Goal: Task Accomplishment & Management: Manage account settings

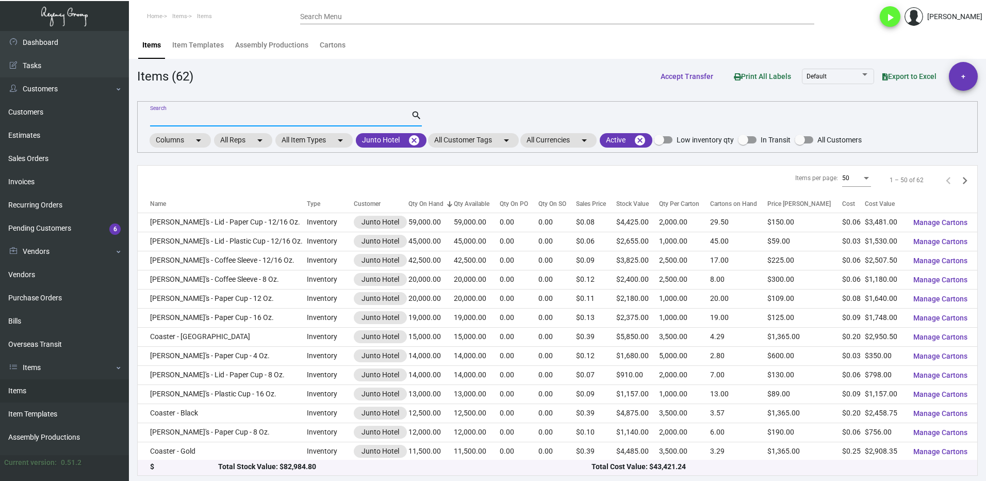
scroll to position [567, 0]
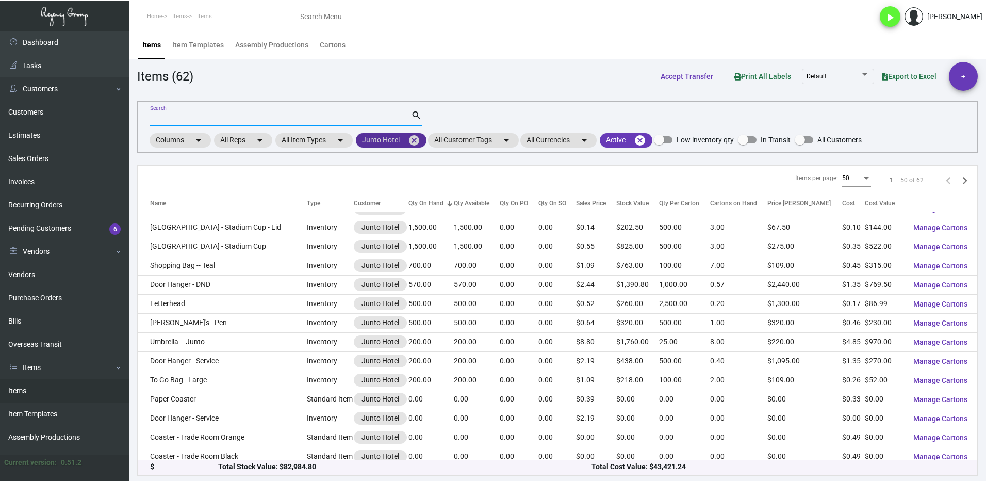
click at [417, 139] on mat-icon "cancel" at bounding box center [414, 140] width 12 height 12
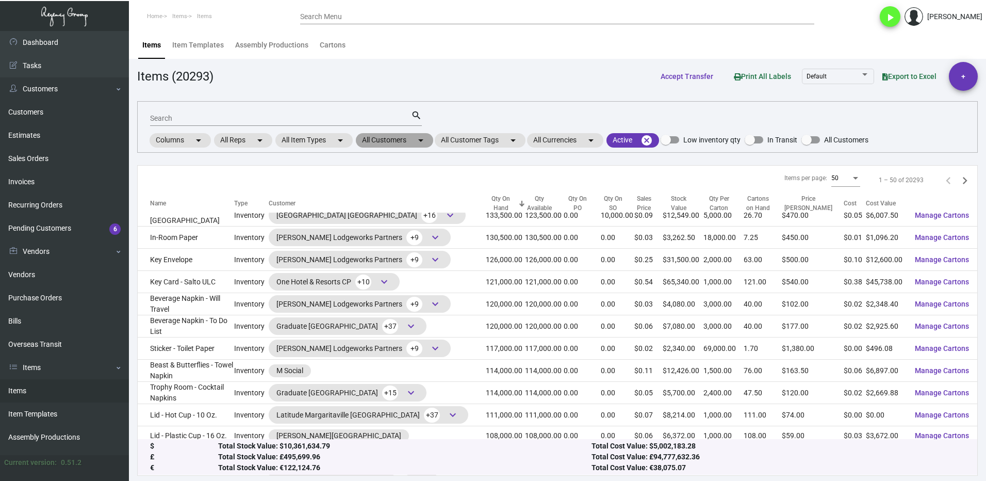
click at [373, 141] on mat-chip "All Customers arrow_drop_down" at bounding box center [394, 140] width 77 height 14
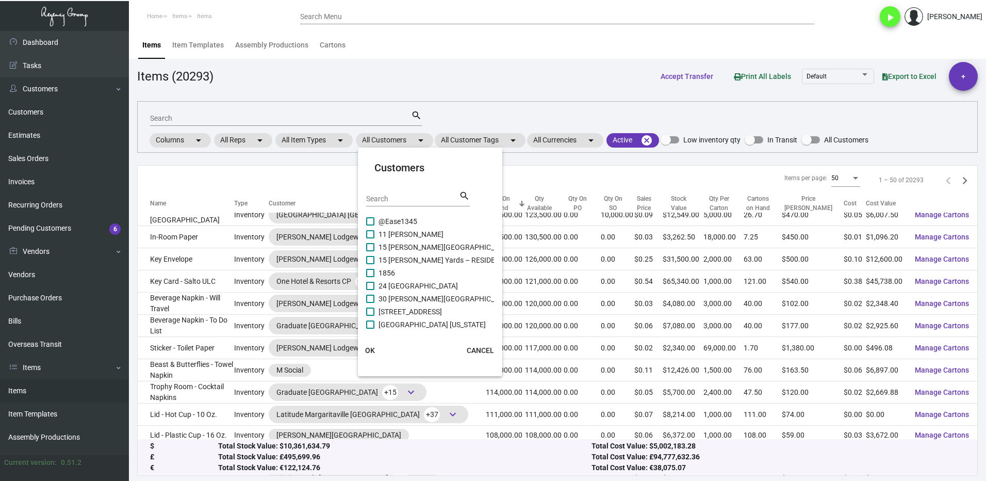
click at [407, 196] on input "Search" at bounding box center [412, 199] width 93 height 8
type input "line"
click at [377, 256] on label "Line [GEOGRAPHIC_DATA]" at bounding box center [414, 257] width 97 height 12
click at [370, 262] on input "Line [GEOGRAPHIC_DATA]" at bounding box center [370, 262] width 1 height 1
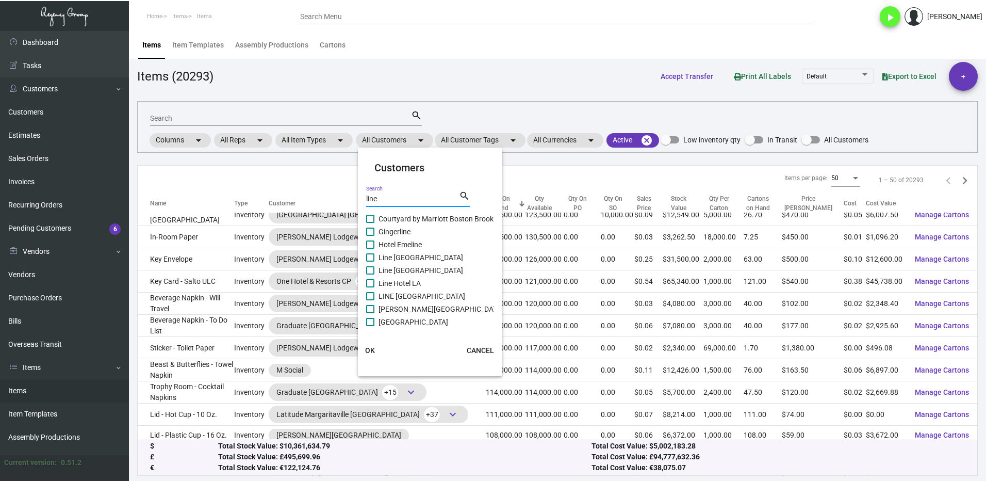
checkbox input "true"
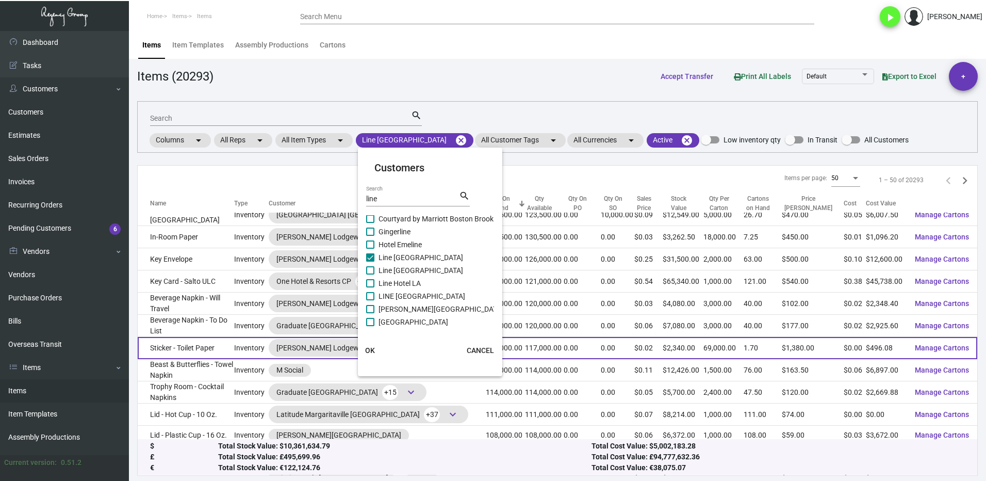
click at [376, 349] on button "OK" at bounding box center [370, 350] width 33 height 19
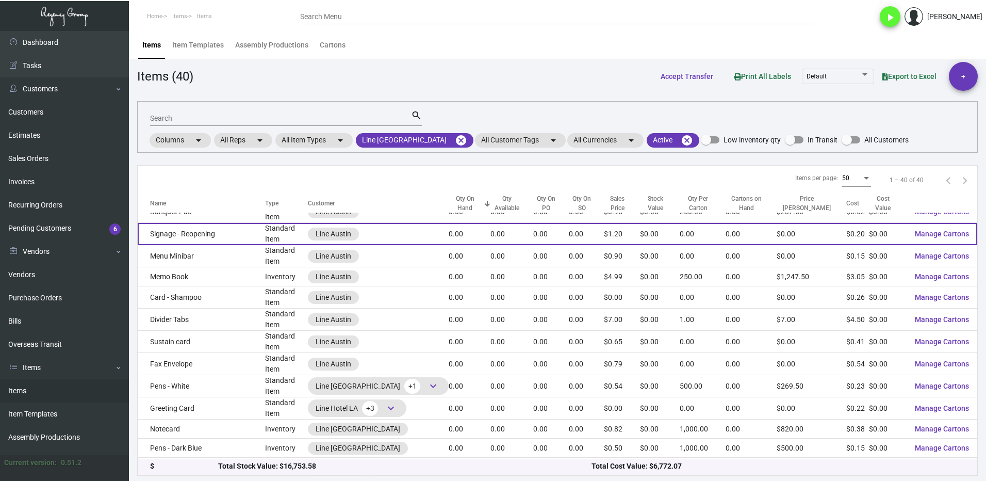
scroll to position [532, 0]
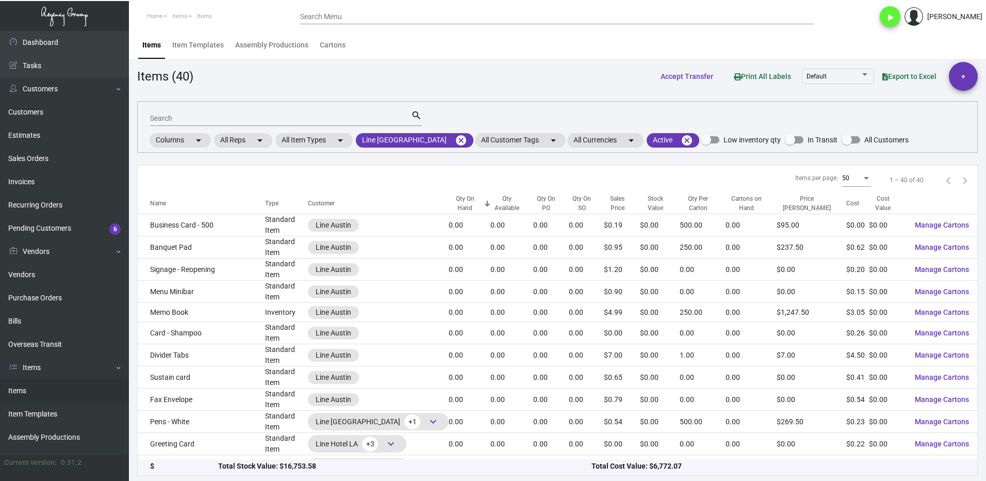
click at [178, 113] on div "Search" at bounding box center [280, 118] width 261 height 16
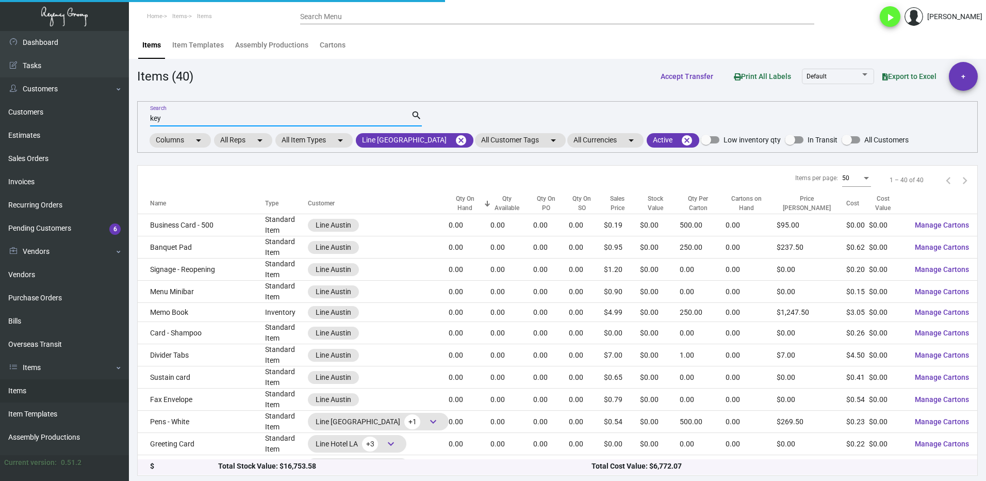
scroll to position [0, 0]
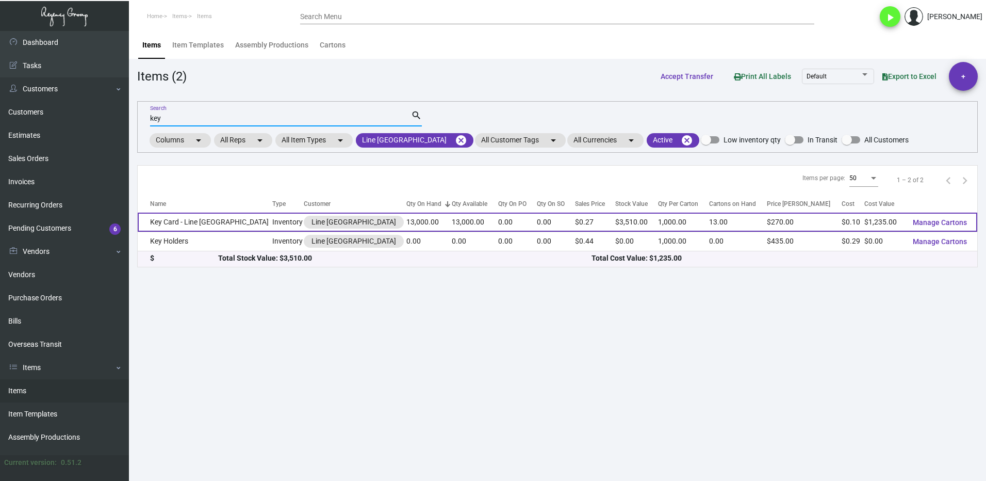
type input "key"
click at [196, 220] on td "Key Card - Line [GEOGRAPHIC_DATA]" at bounding box center [205, 222] width 135 height 19
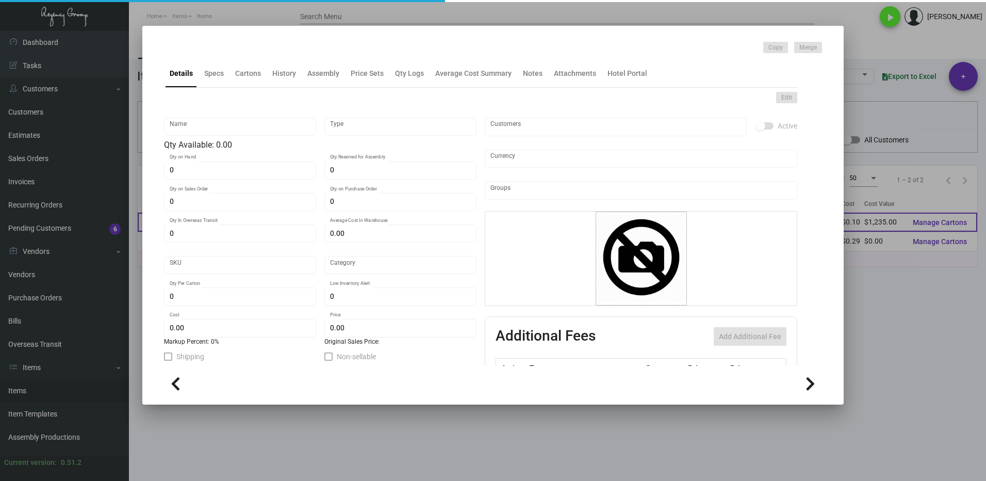
type input "Key Card - Line [GEOGRAPHIC_DATA]"
type input "Inventory"
type input "13,000"
type input "24,000"
type input "$ 0.09833"
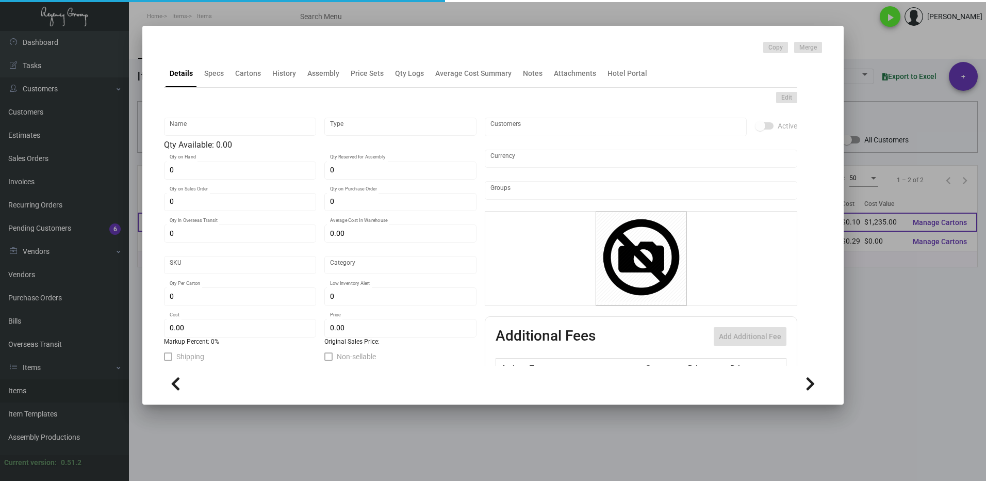
type input "1763"
type input "Standard"
type input "1,000"
type input "2,000"
type input "$ 0.095"
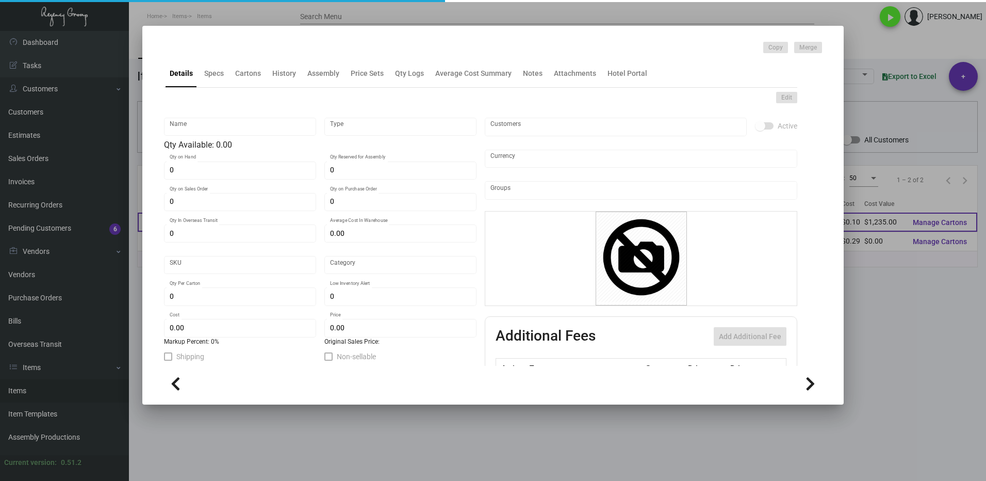
type input "$ 0.27"
checkbox input "true"
type input "United States Dollar $"
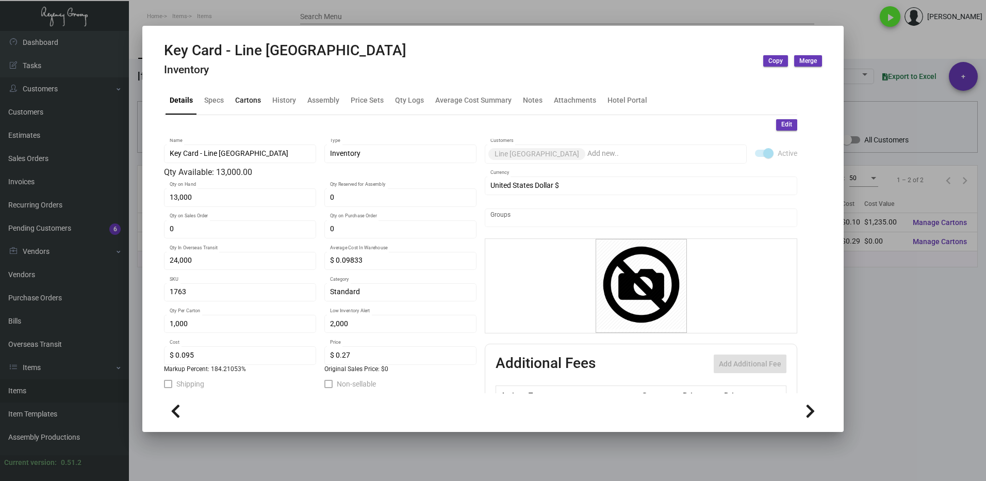
click at [252, 101] on div "Cartons" at bounding box center [248, 100] width 26 height 11
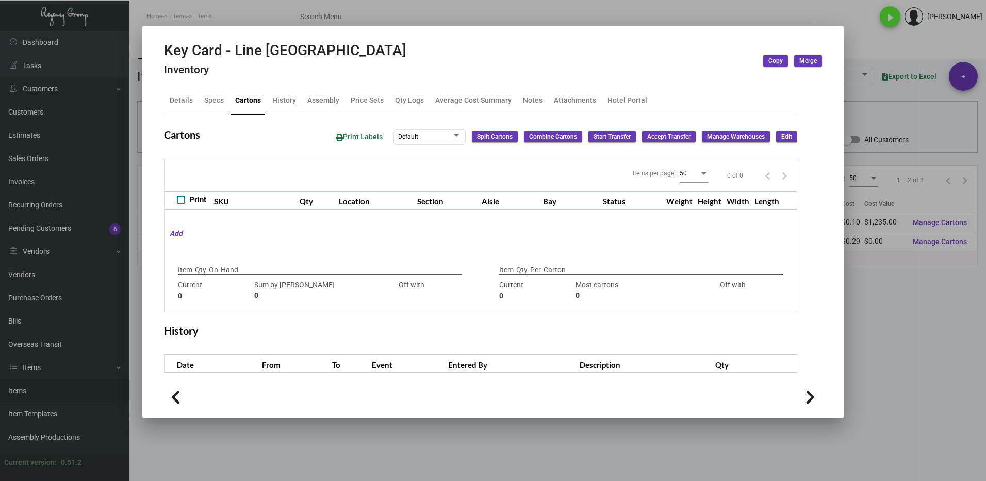
type input "13,000"
type input "+13000"
type input "1,000"
type input "1000"
type input "0"
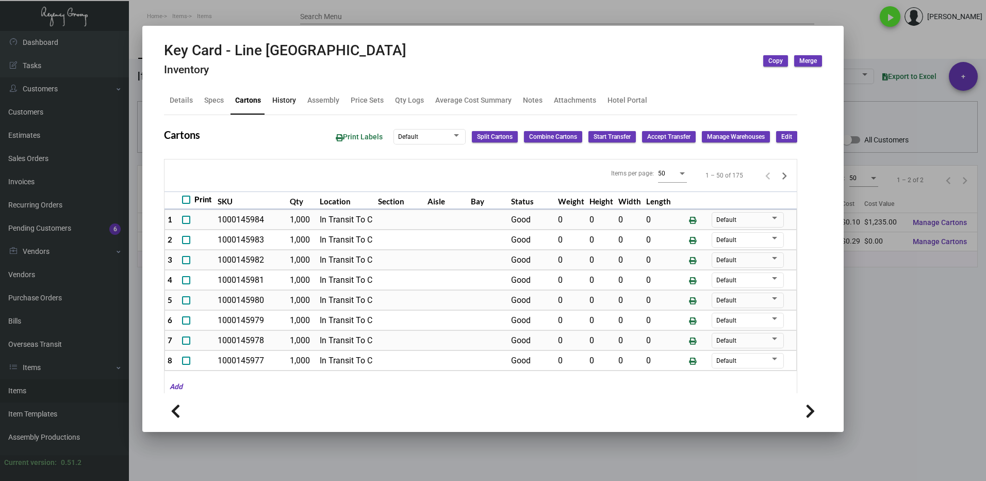
click at [279, 103] on div "History" at bounding box center [284, 100] width 24 height 11
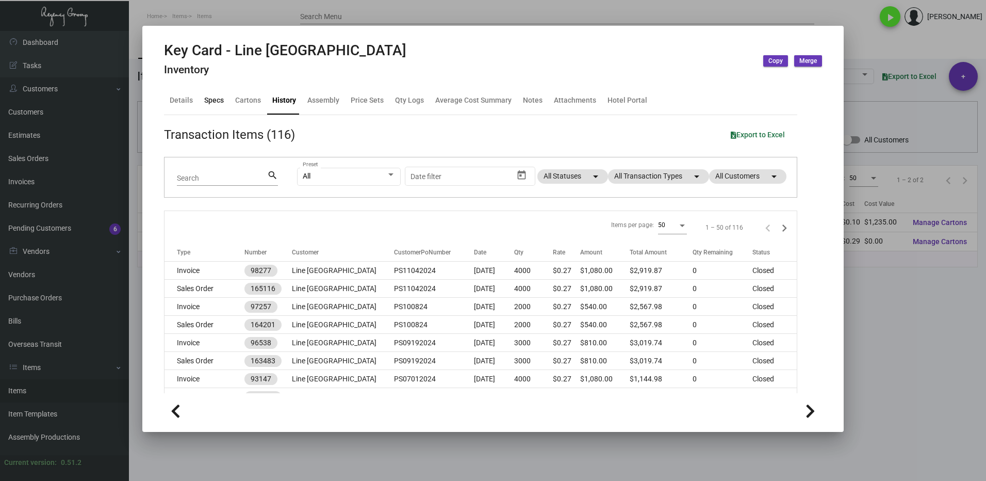
click at [206, 103] on div "Specs" at bounding box center [214, 100] width 20 height 11
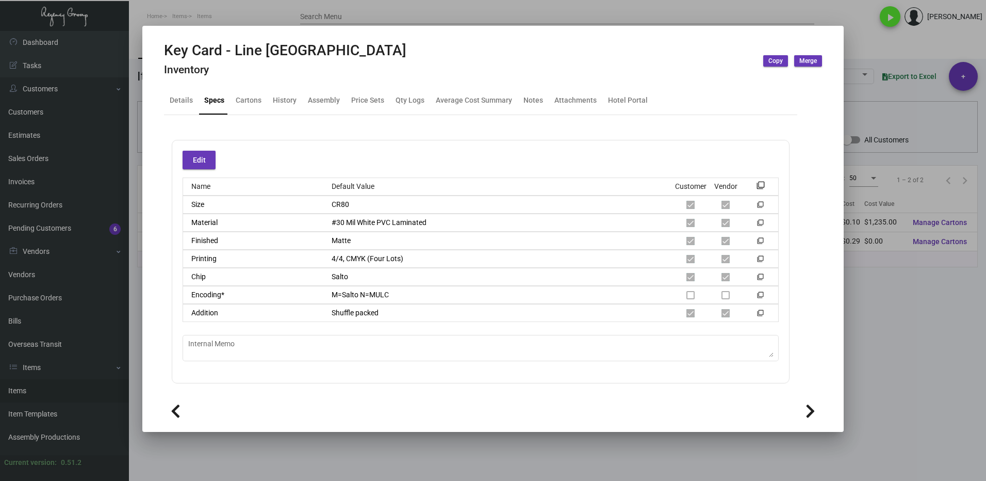
click at [930, 396] on div at bounding box center [493, 240] width 986 height 481
